Goal: Find specific page/section: Find specific page/section

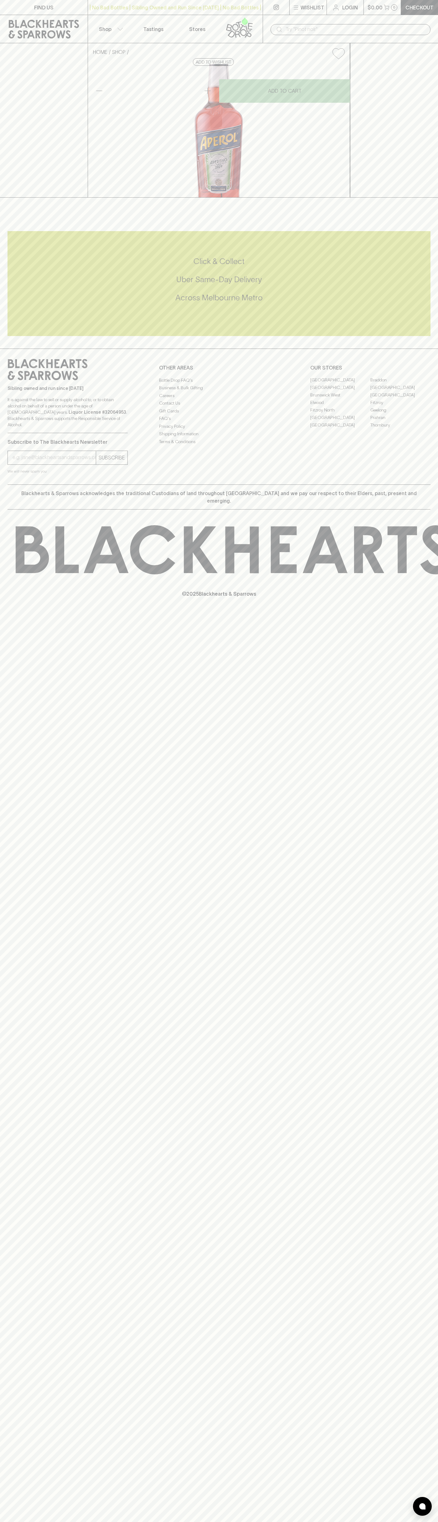
click at [426, 1424] on div "FIND US | No Bad Bottles | Sibling Owned and Run Since [DATE] | No Bad Bottles …" at bounding box center [219, 761] width 438 height 1522
click at [404, 1521] on html "FIND US | No Bad Bottles | Sibling Owned and Run Since [DATE] | No Bad Bottles …" at bounding box center [219, 761] width 438 height 1522
click at [16, 1319] on div "FIND US | No Bad Bottles | Sibling Owned and Run Since [DATE] | No Bad Bottles …" at bounding box center [219, 761] width 438 height 1522
